Goal: Find specific page/section: Find specific page/section

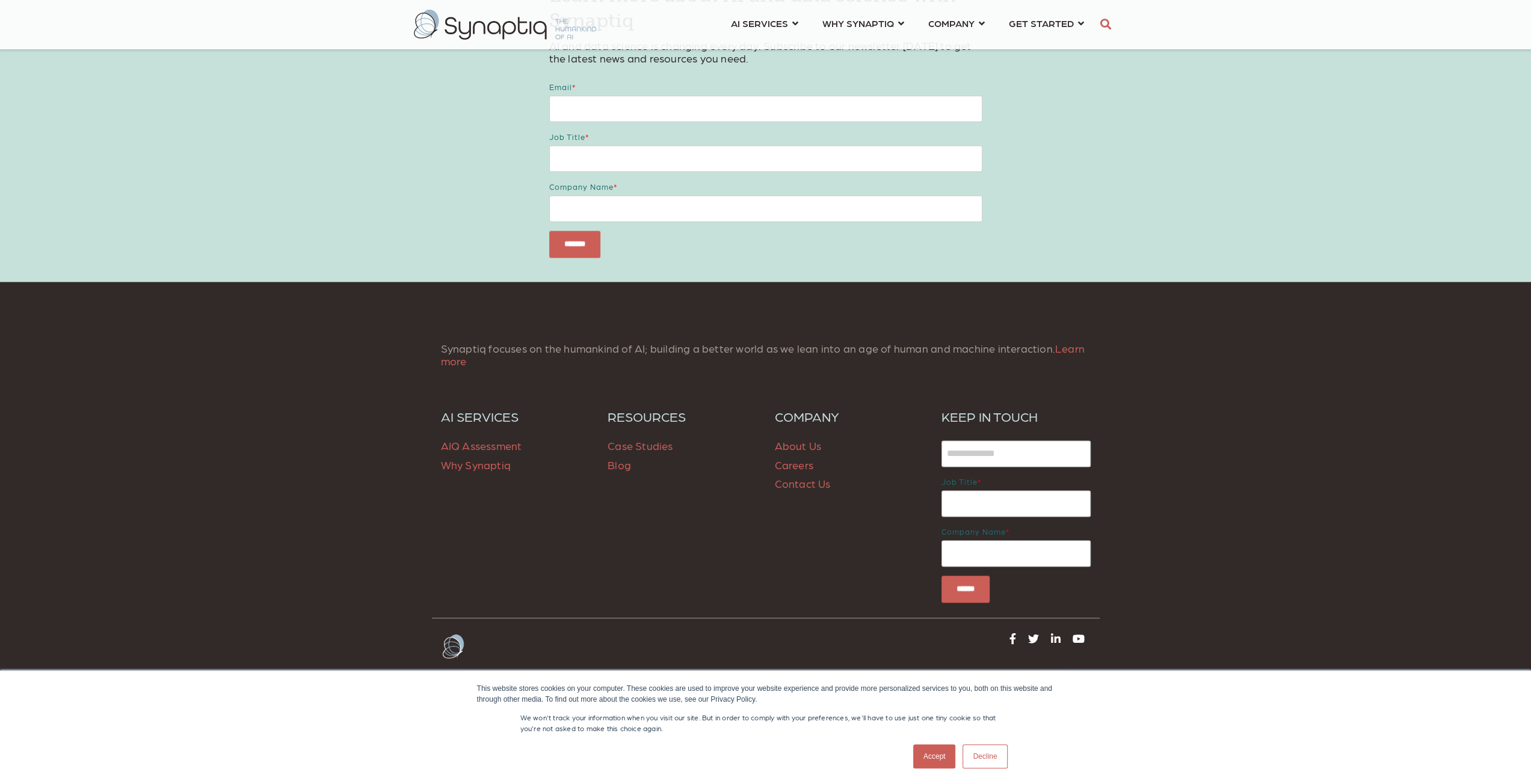
scroll to position [1545, 0]
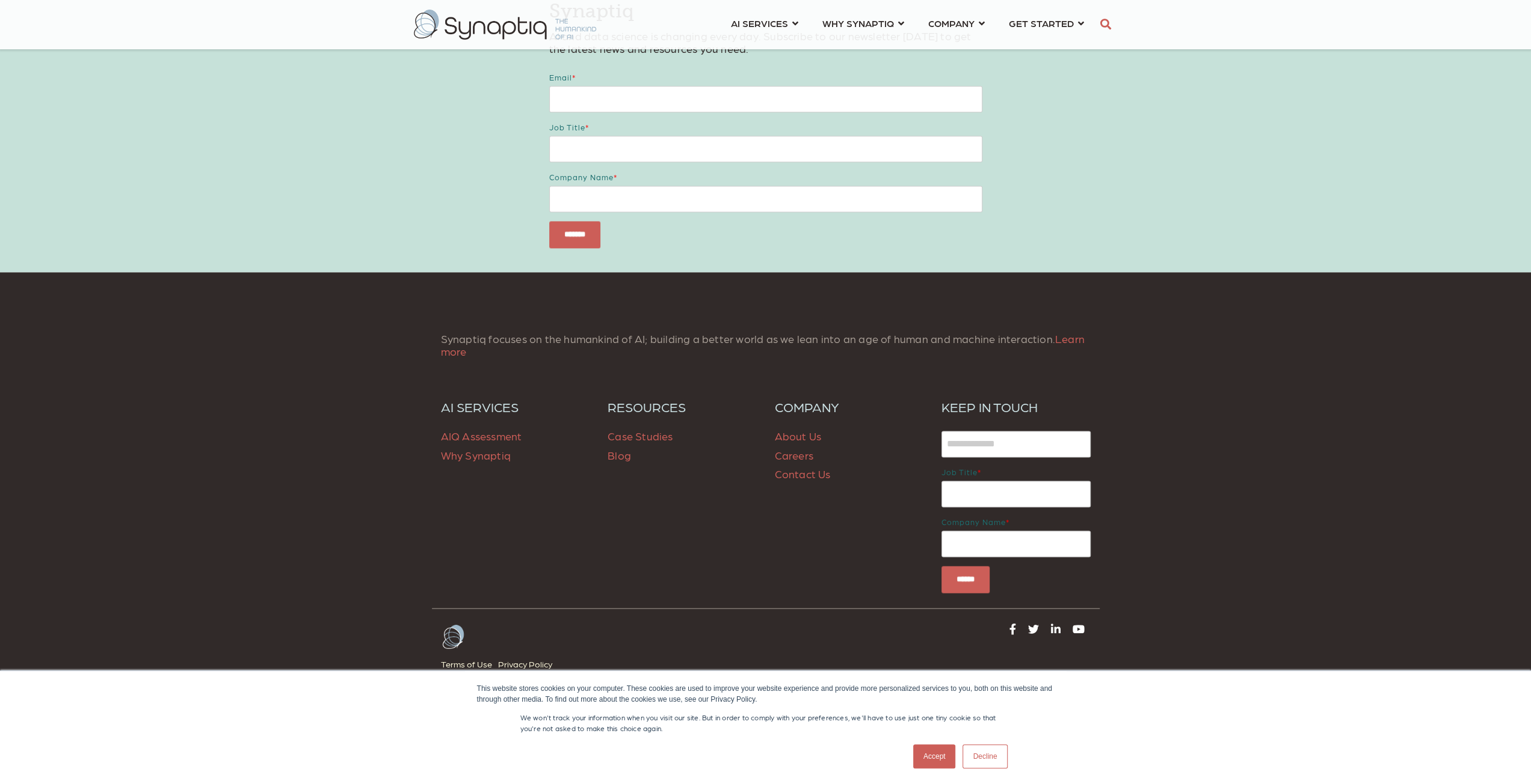
click at [814, 428] on p "About Us Careers Contact Us" at bounding box center [849, 455] width 149 height 57
click at [812, 432] on link "About Us" at bounding box center [798, 436] width 47 height 13
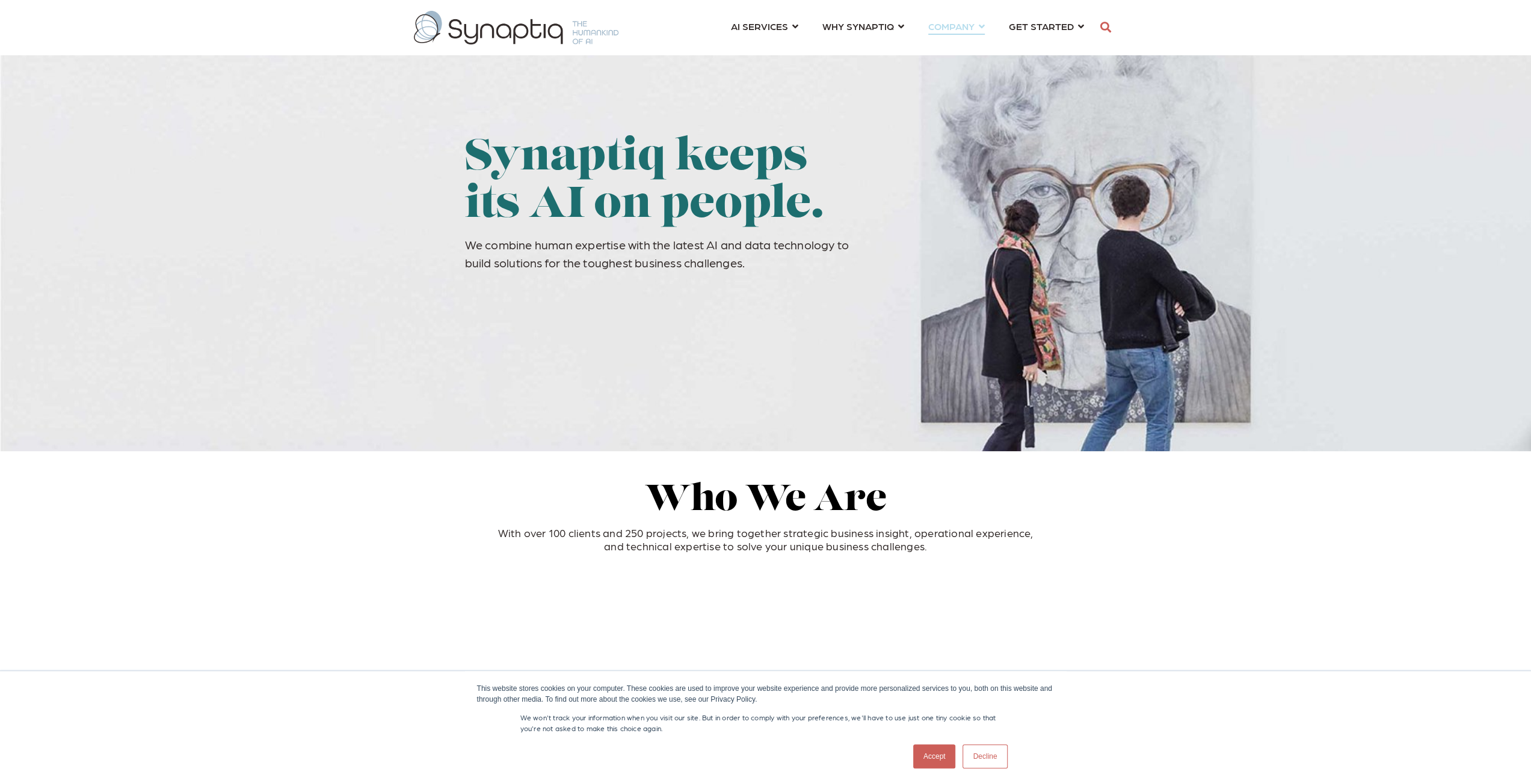
click at [982, 23] on link "COMPANY ⇲ Learn About Us Events Why We Exist How We Work How We Think Careers ⇲…" at bounding box center [956, 26] width 57 height 23
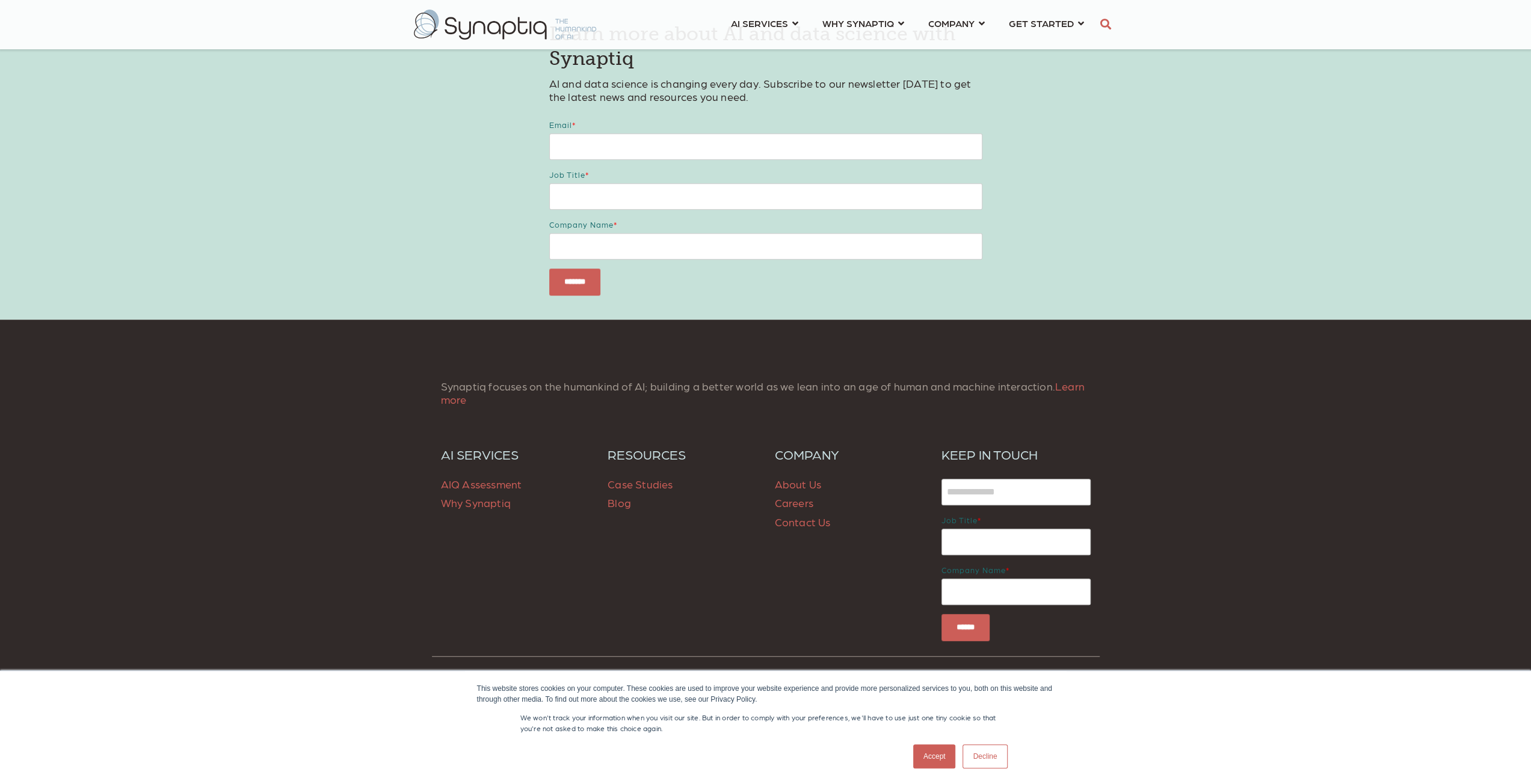
scroll to position [654, 0]
